Goal: Transaction & Acquisition: Purchase product/service

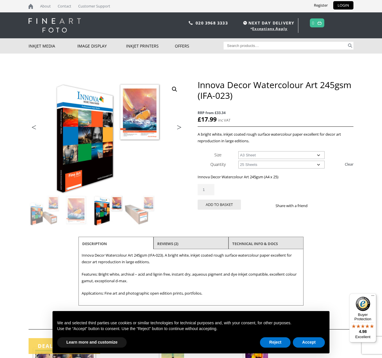
select select "a3-sheet"
click at [168, 244] on link "Reviews (2)" at bounding box center [167, 244] width 21 height 10
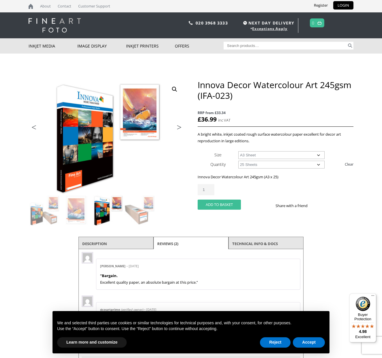
click at [229, 204] on button "Add to basket" at bounding box center [219, 205] width 43 height 10
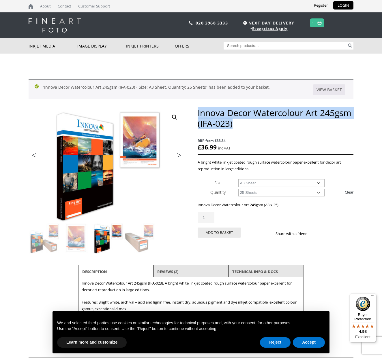
drag, startPoint x: 237, startPoint y: 124, endPoint x: 198, endPoint y: 113, distance: 40.0
click at [198, 113] on h1 "Innova Decor Watercolour Art 245gsm (IFA-023)" at bounding box center [276, 118] width 156 height 21
copy h1 "Innova Decor Watercolour Art 245gsm (IFA-023)"
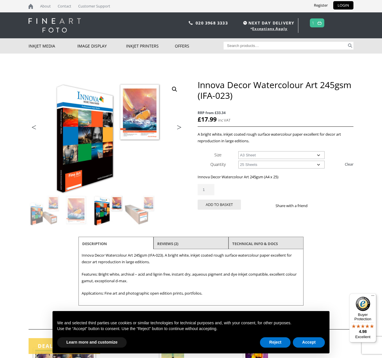
select select "a3-sheet"
click at [318, 22] on img at bounding box center [319, 23] width 4 height 4
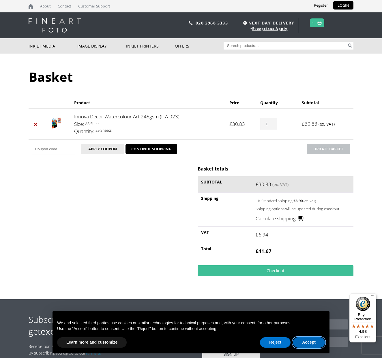
click at [309, 344] on button "Accept" at bounding box center [309, 343] width 32 height 10
